Goal: Check status: Check status

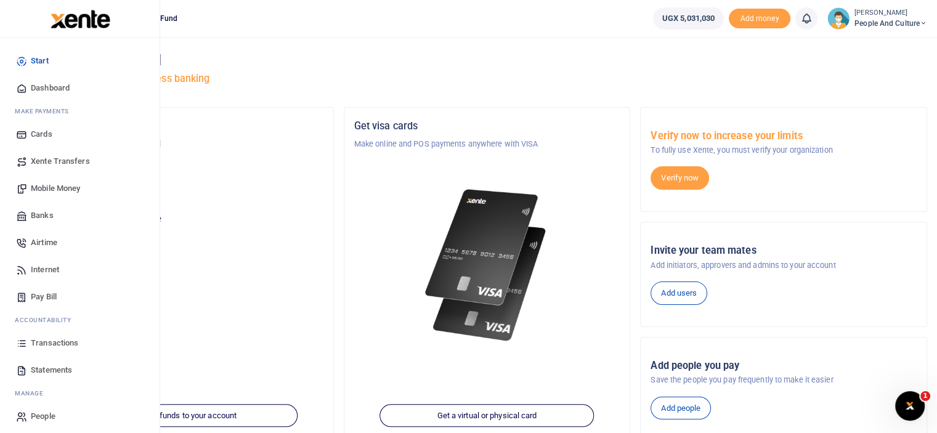
click at [49, 344] on span "Transactions" at bounding box center [54, 343] width 47 height 12
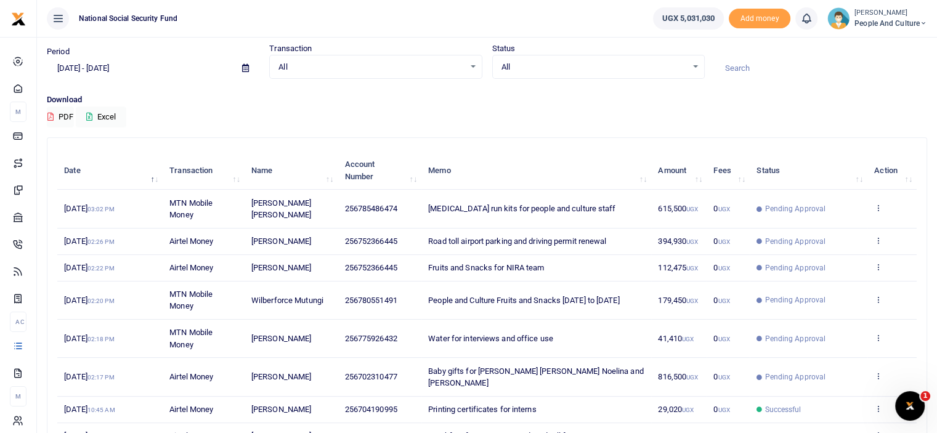
scroll to position [62, 0]
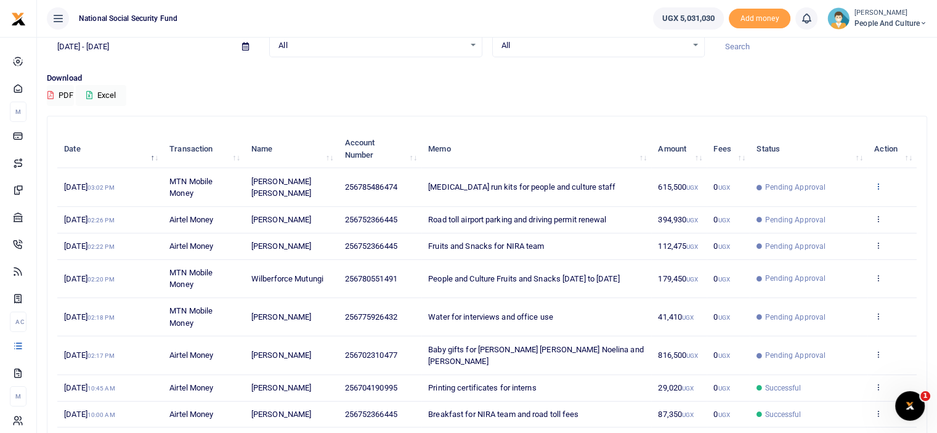
click at [877, 182] on icon at bounding box center [878, 186] width 8 height 9
click at [851, 209] on link "View details" at bounding box center [832, 206] width 97 height 17
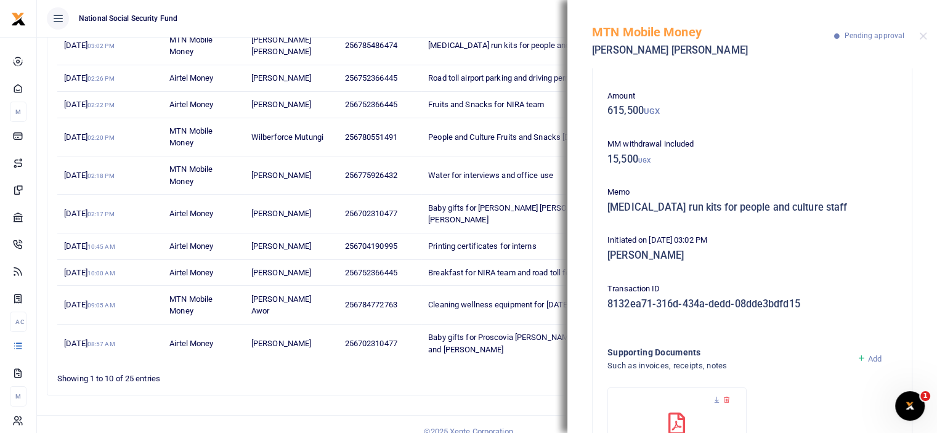
scroll to position [0, 0]
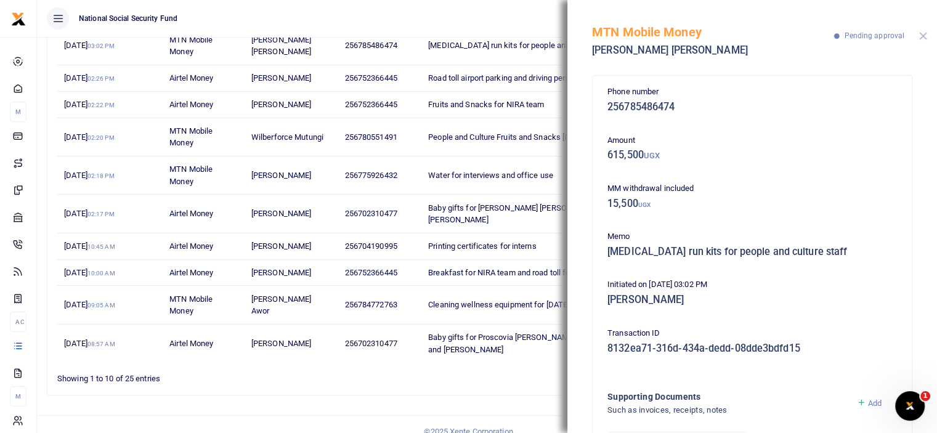
click at [926, 36] on button "Close" at bounding box center [923, 36] width 8 height 8
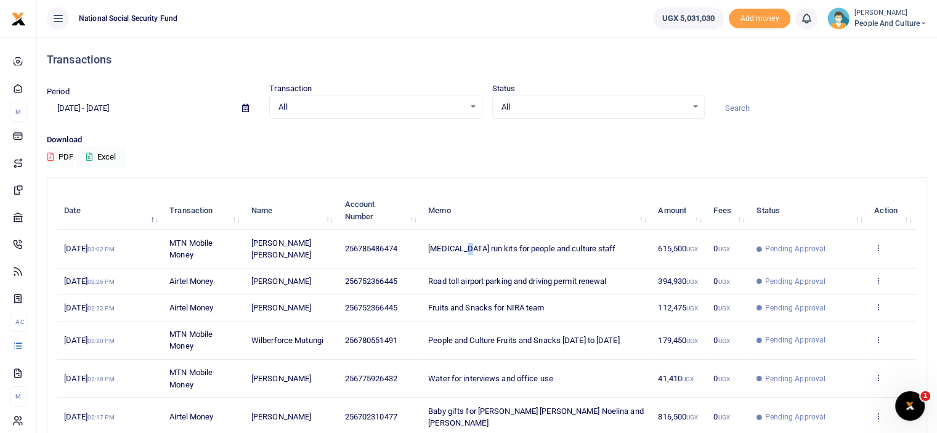
click at [465, 244] on span "[MEDICAL_DATA] run kits for people and culture staff" at bounding box center [521, 248] width 187 height 9
click at [431, 248] on span "[MEDICAL_DATA] run kits for people and culture staff" at bounding box center [521, 248] width 187 height 9
click at [776, 245] on span "Pending Approval" at bounding box center [795, 248] width 61 height 11
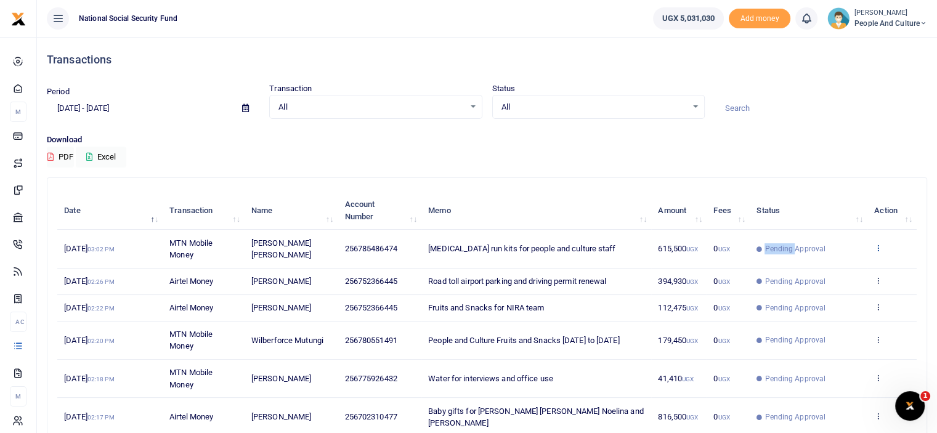
click at [877, 248] on icon at bounding box center [878, 247] width 8 height 9
click at [837, 265] on link "View details" at bounding box center [832, 268] width 97 height 17
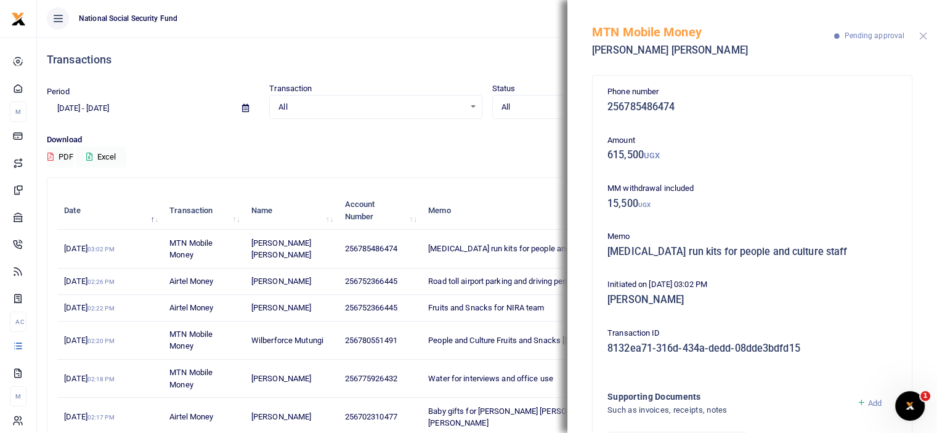
click at [920, 32] on button "Close" at bounding box center [923, 36] width 8 height 8
